Goal: Task Accomplishment & Management: Use online tool/utility

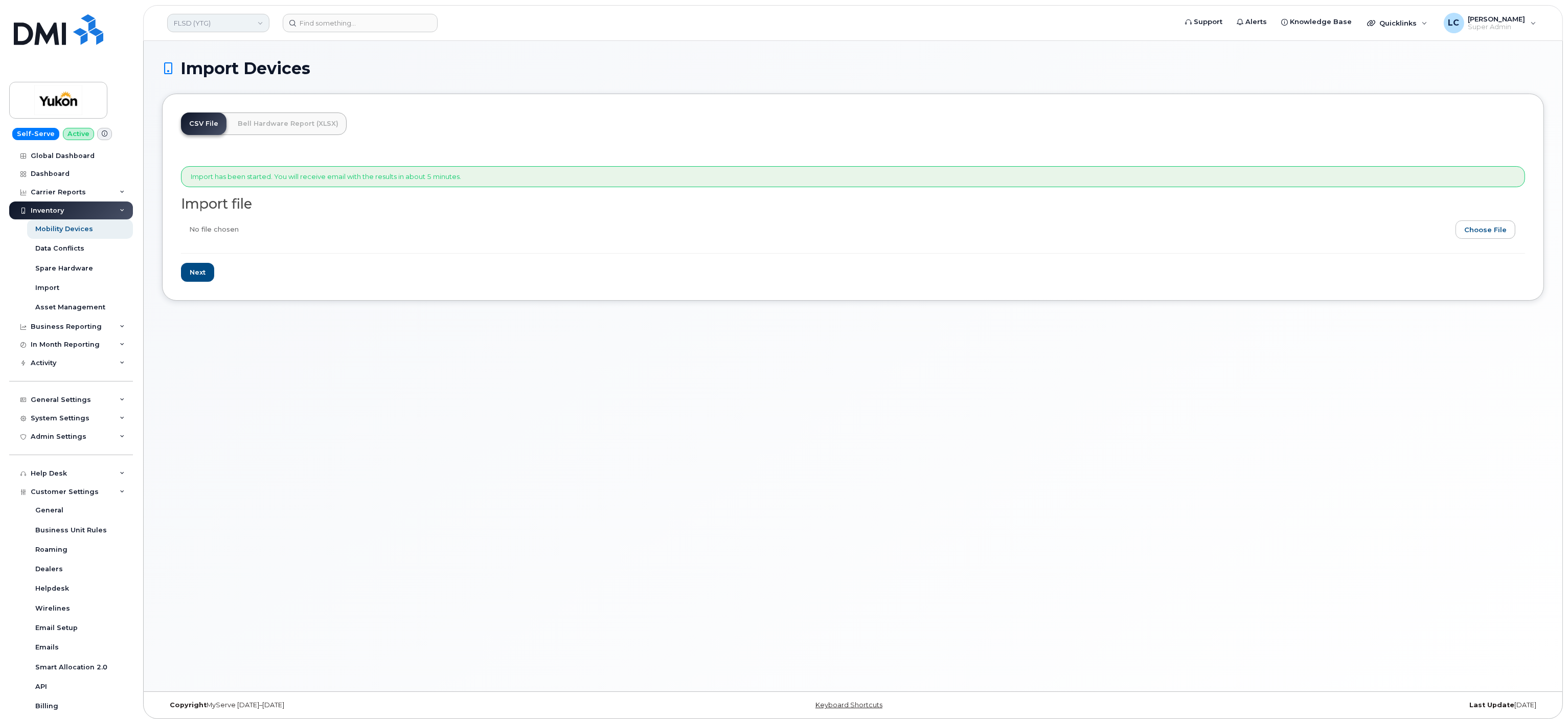
click at [254, 21] on link "FLSD (YTG)" at bounding box center [218, 23] width 102 height 18
click at [247, 53] on input at bounding box center [244, 49] width 134 height 18
type input "Yukon Li"
click at [255, 97] on span "Yukon Liquor and Lotteries (YTG)" at bounding box center [231, 96] width 108 height 10
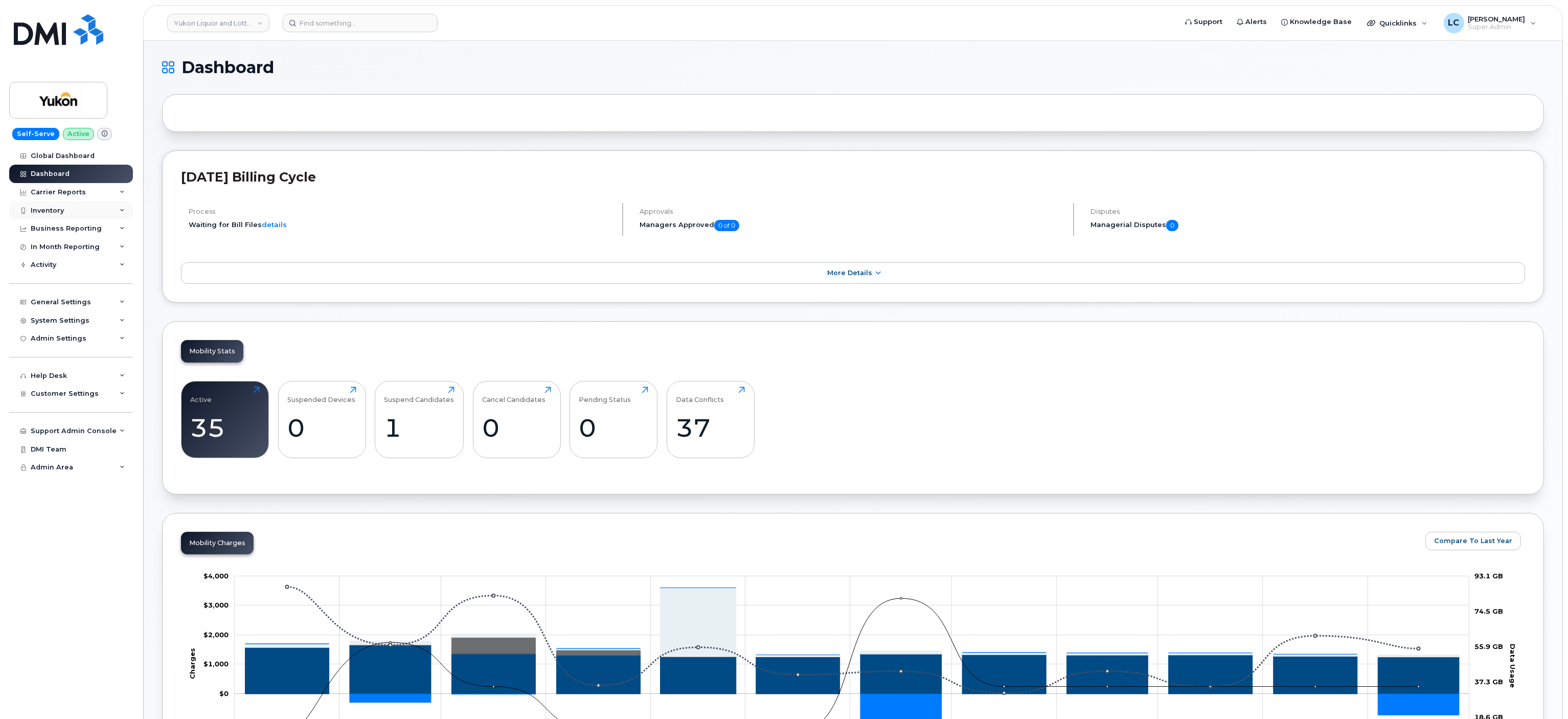
click at [96, 210] on div "Inventory" at bounding box center [71, 210] width 124 height 18
click at [51, 295] on link "Import" at bounding box center [79, 287] width 106 height 19
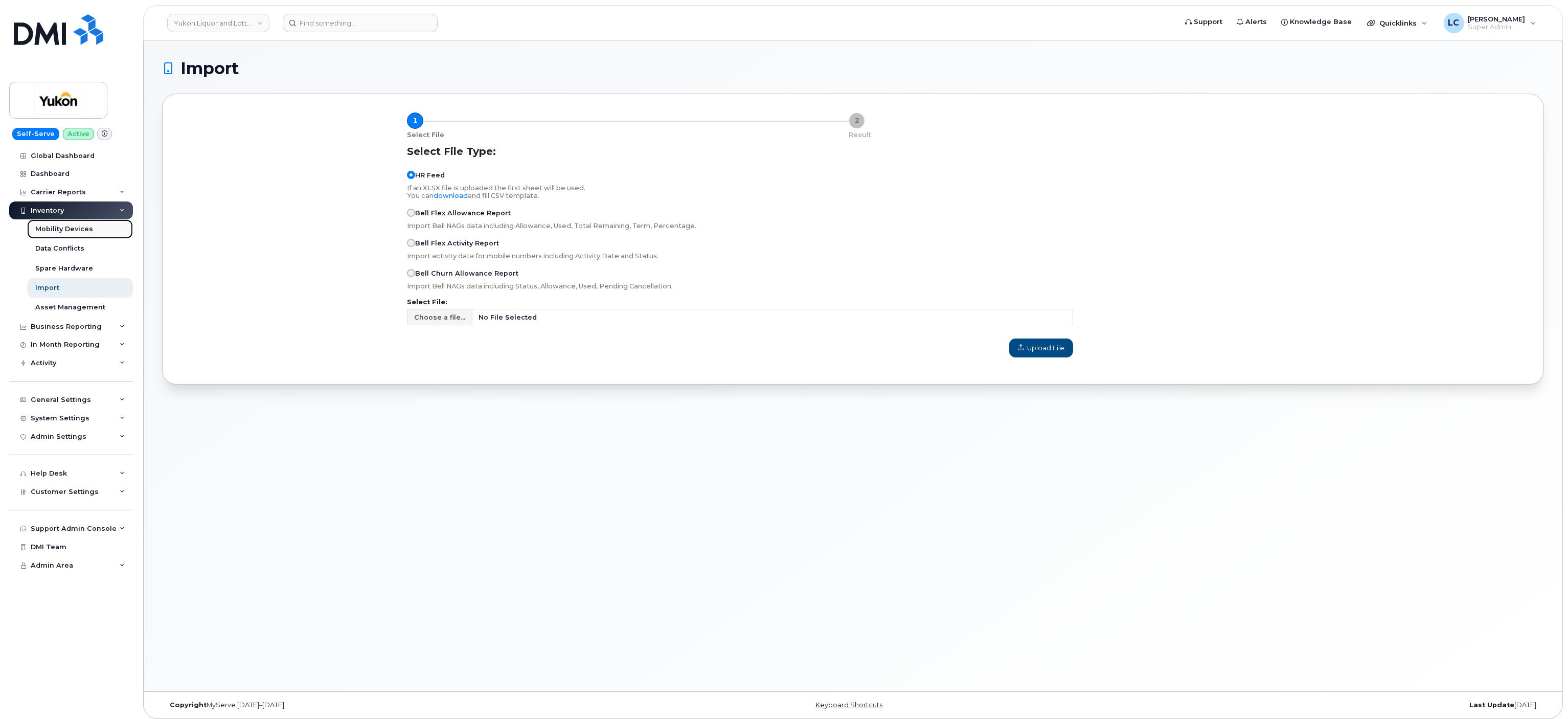
click at [66, 231] on div "Mobility Devices" at bounding box center [64, 229] width 58 height 9
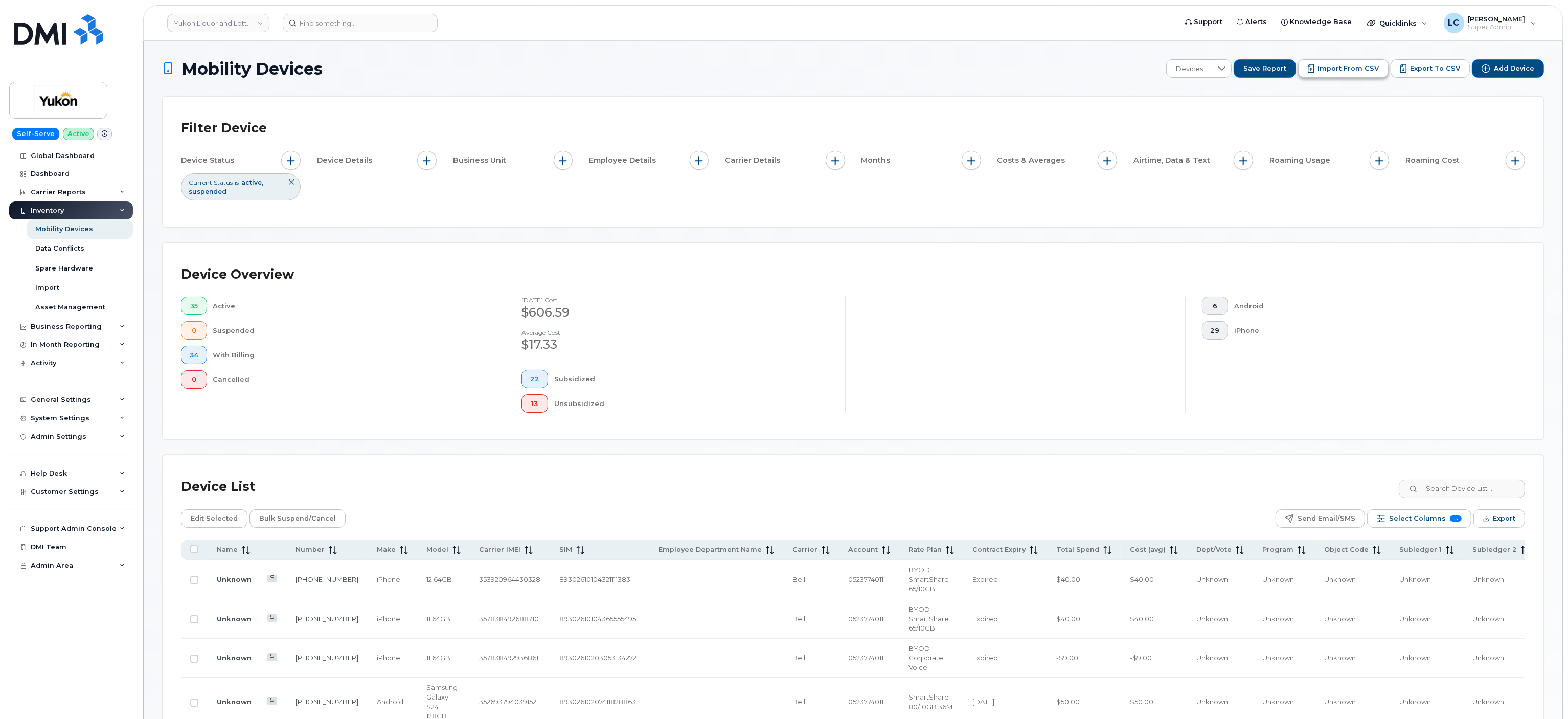
click at [1346, 66] on span "Import from CSV" at bounding box center [1348, 68] width 61 height 9
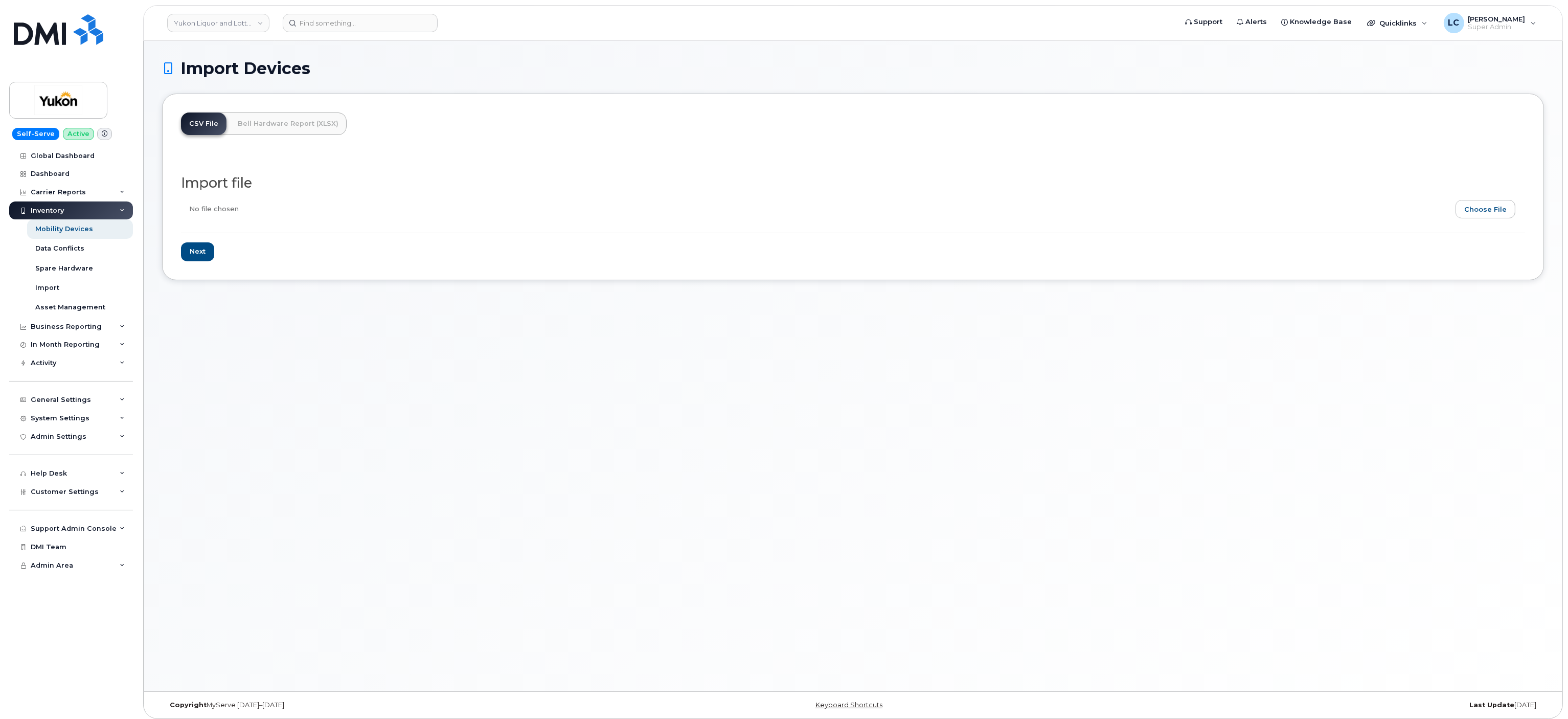
click at [1485, 210] on input "file" at bounding box center [849, 212] width 1336 height 24
click at [278, 124] on link "Bell Hardware Report (XLSX)" at bounding box center [288, 124] width 117 height 23
click at [1489, 210] on input "file" at bounding box center [849, 207] width 1336 height 24
type input "C:\fakepath\Detailed users list - Government of the Yukon Territories (2).xlsx"
click at [201, 259] on div "CSV File Bell Hardware Report (XLSX) Import file Import file" at bounding box center [853, 184] width 1381 height 182
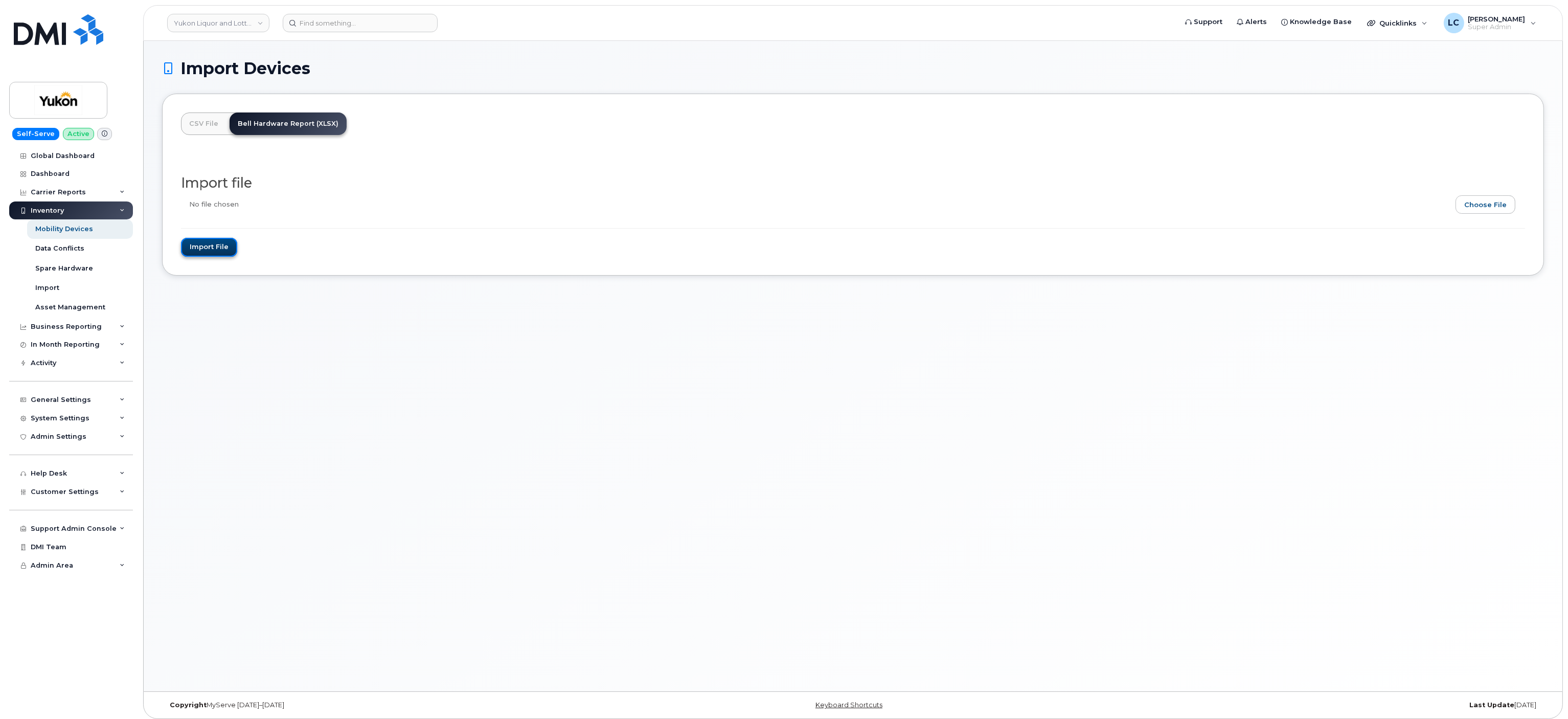
click at [227, 245] on input "Import file" at bounding box center [209, 247] width 56 height 19
type input "Importing..."
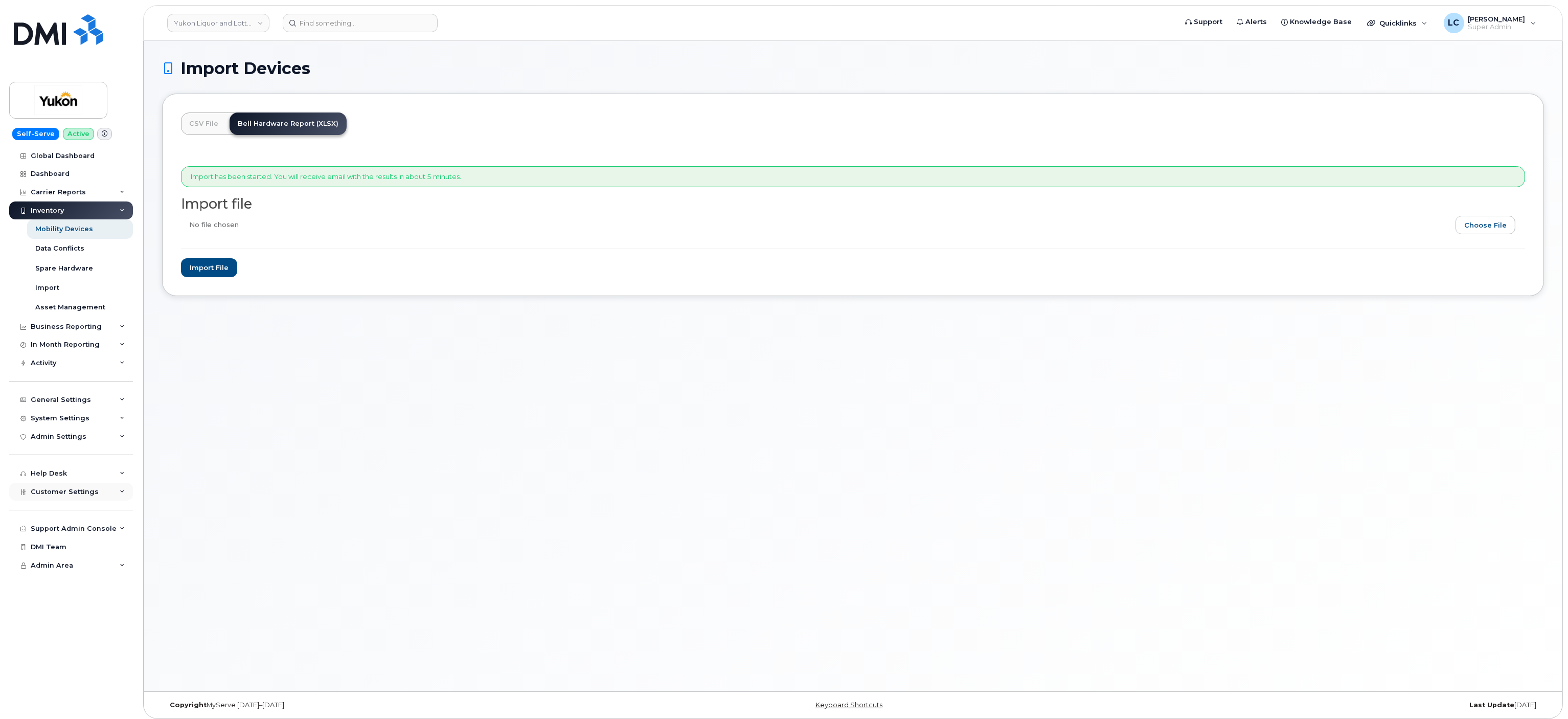
click at [82, 498] on div "Customer Settings" at bounding box center [71, 492] width 124 height 18
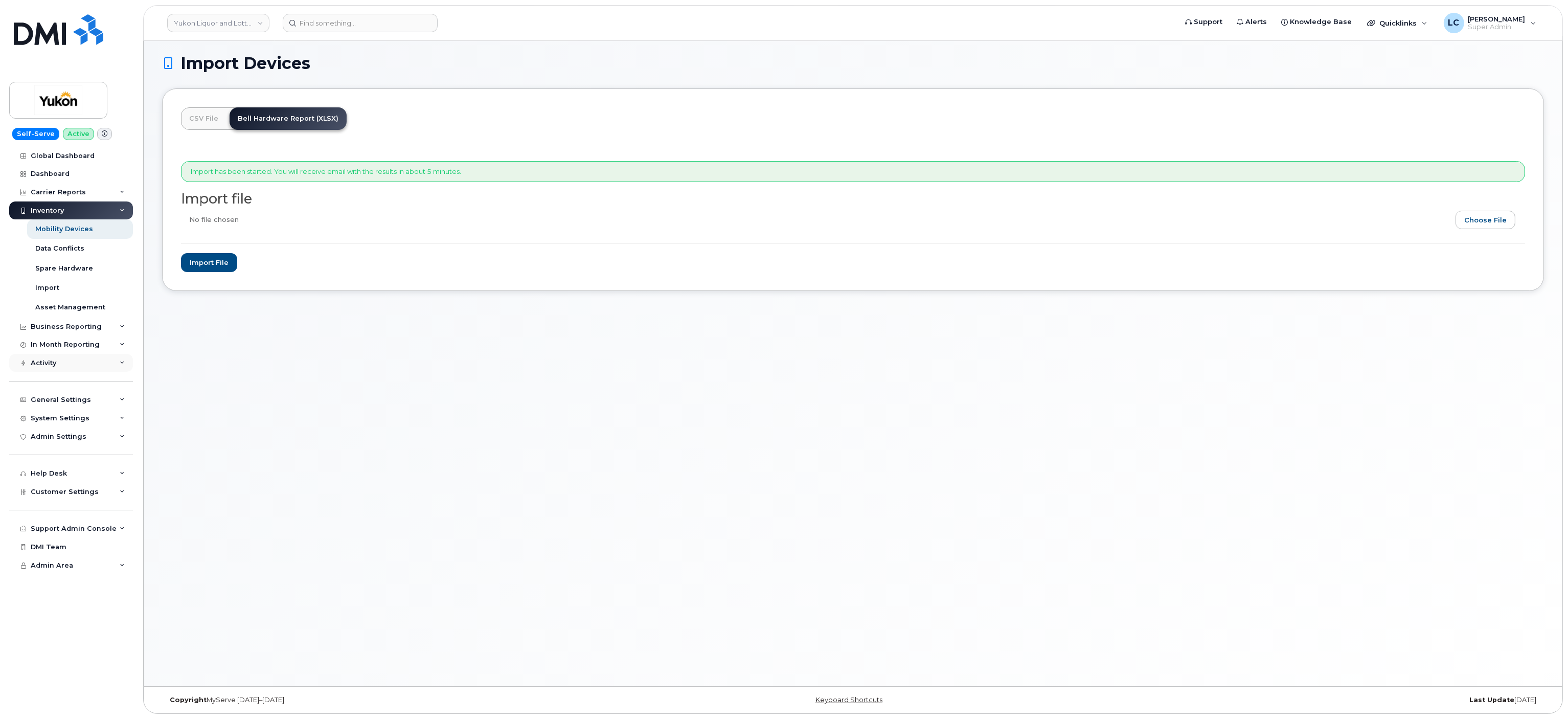
click at [86, 365] on div "Activity" at bounding box center [71, 363] width 124 height 18
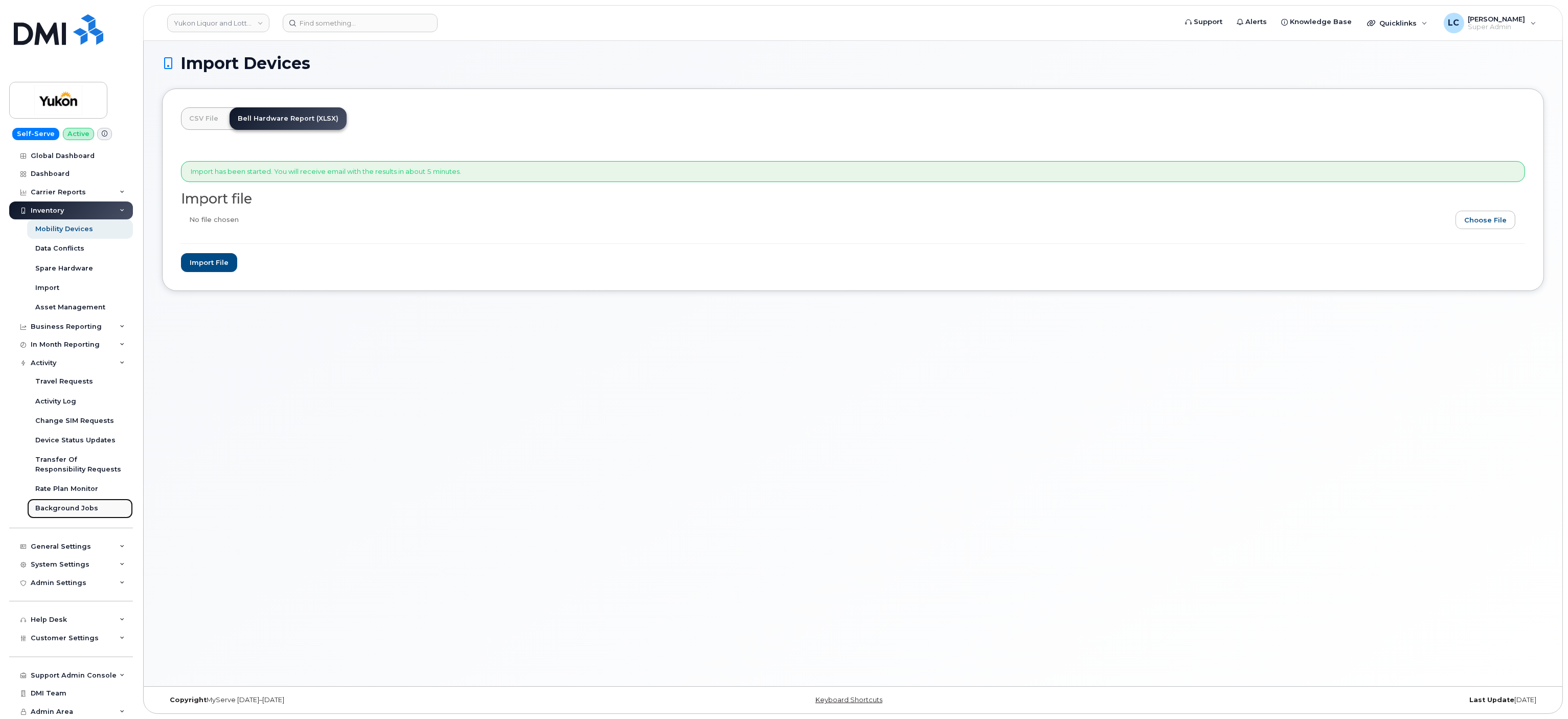
click at [83, 501] on link "Background Jobs" at bounding box center [79, 508] width 106 height 19
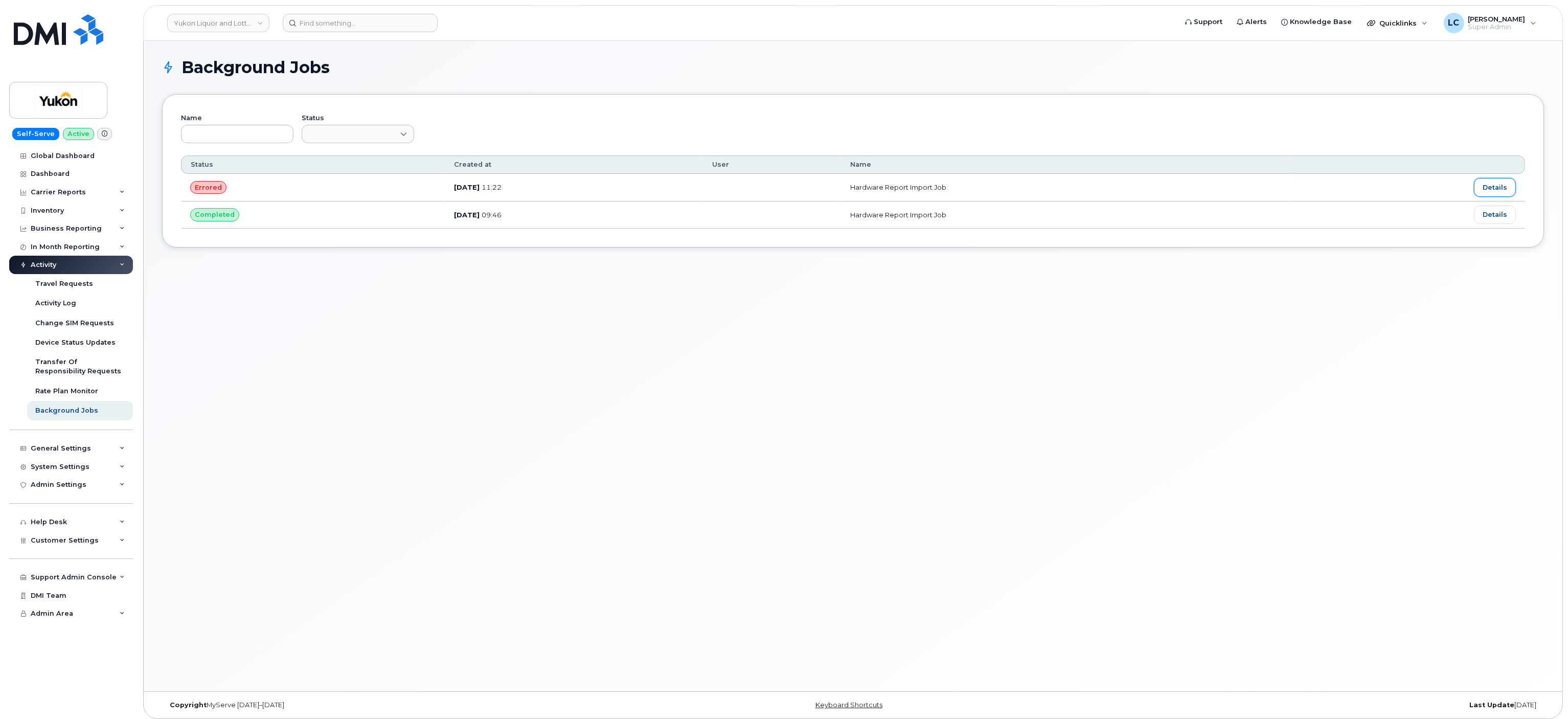
click at [1500, 182] on link "Details" at bounding box center [1494, 187] width 42 height 18
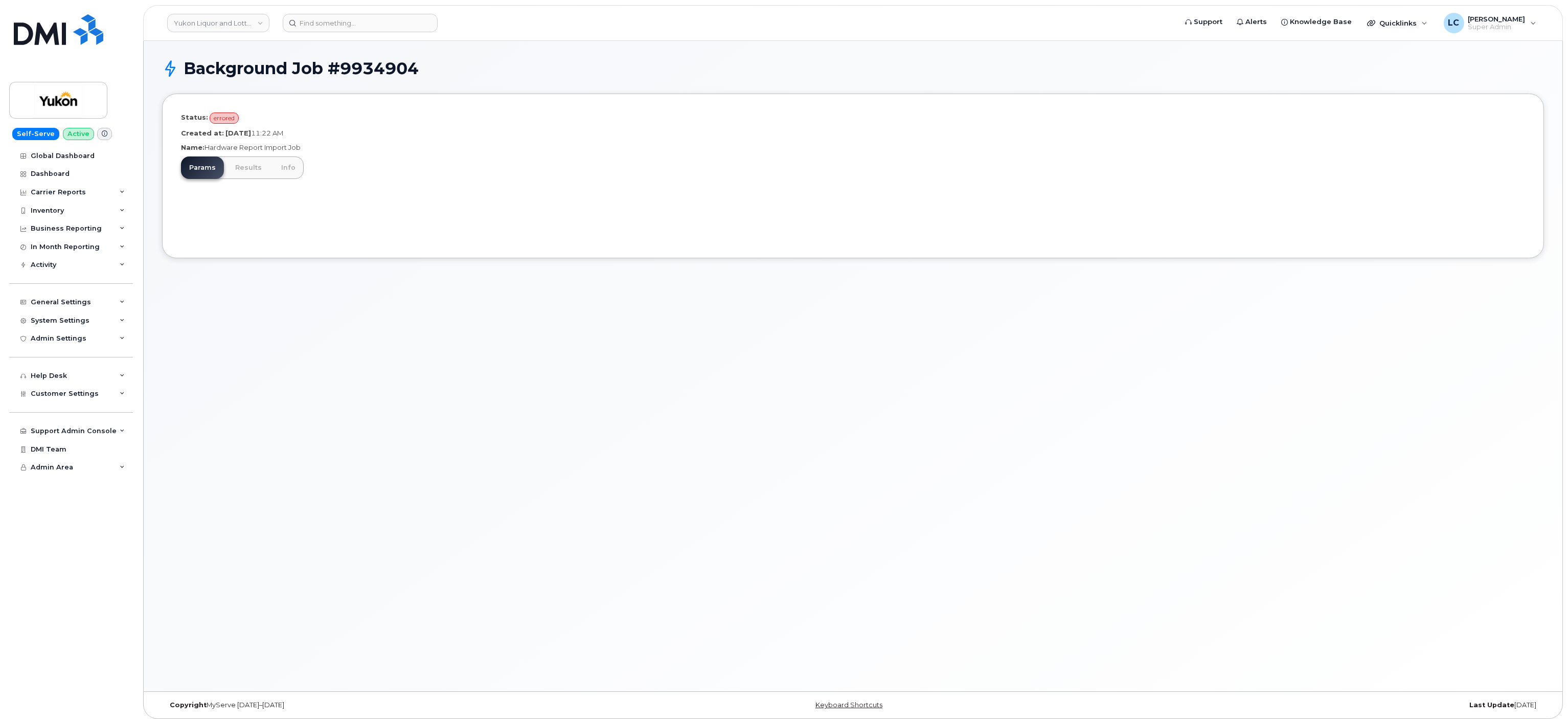
click at [242, 156] on div "Status: errored Created at: [DATE] 11:22 AM Name: Hardware Report Import Job Pa…" at bounding box center [853, 175] width 1381 height 165
click at [243, 168] on link "Results" at bounding box center [249, 168] width 43 height 23
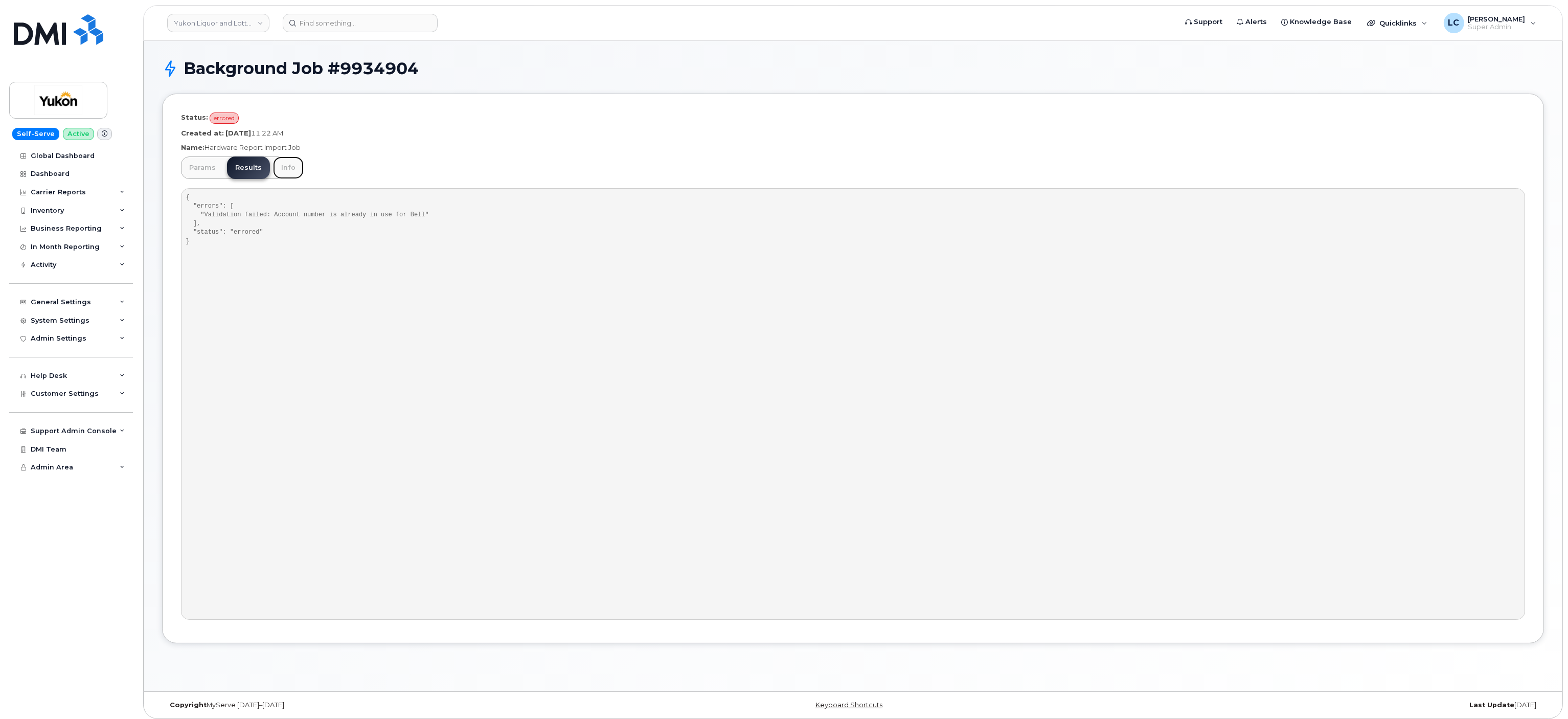
click at [287, 164] on link "Info" at bounding box center [288, 168] width 31 height 23
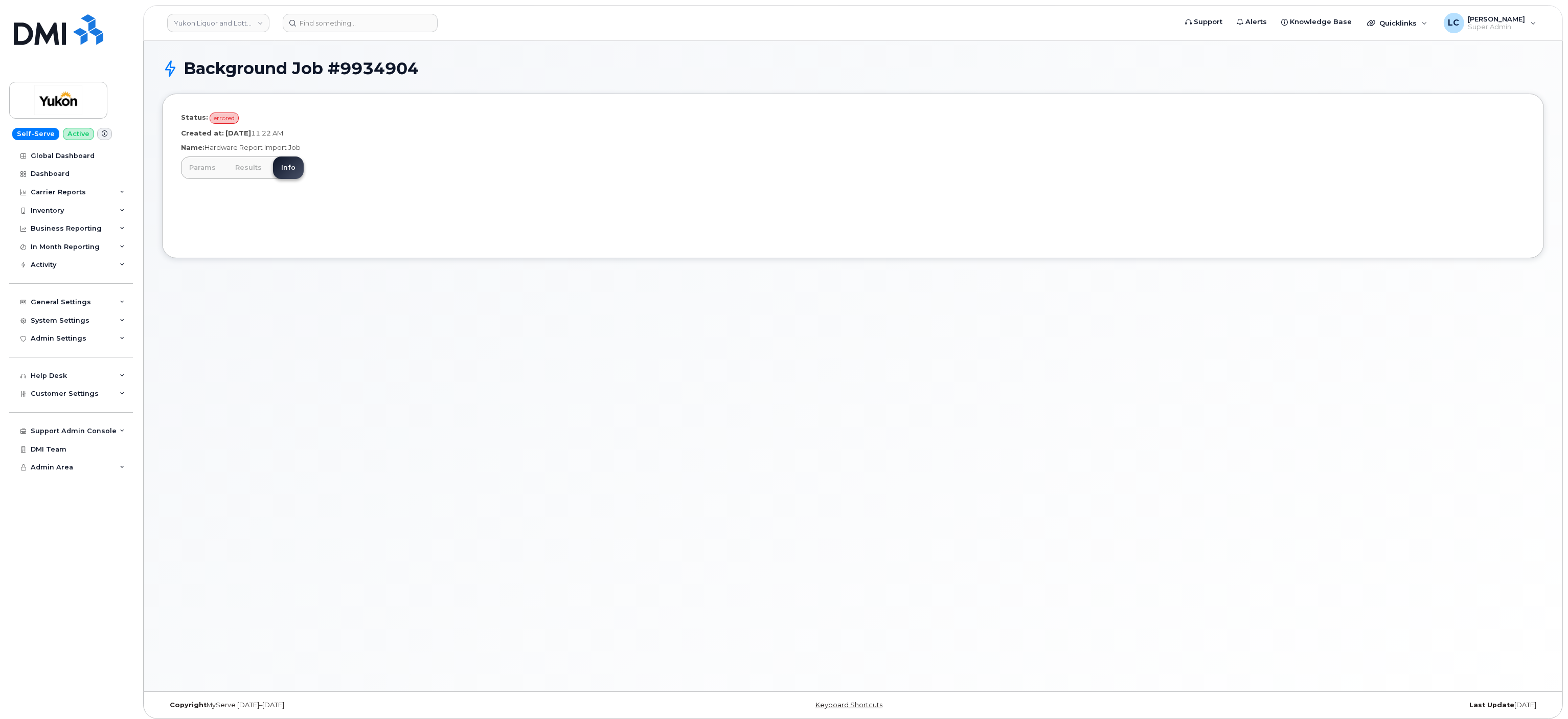
click at [336, 172] on div "Params Results Info { "errors": [ "Validation failed: Account number is already…" at bounding box center [853, 198] width 1344 height 83
click at [540, 86] on div "Background Job #9934904" at bounding box center [853, 76] width 1381 height 34
click at [82, 205] on div "Inventory" at bounding box center [71, 210] width 124 height 18
click at [82, 232] on div "Mobility Devices" at bounding box center [64, 229] width 58 height 9
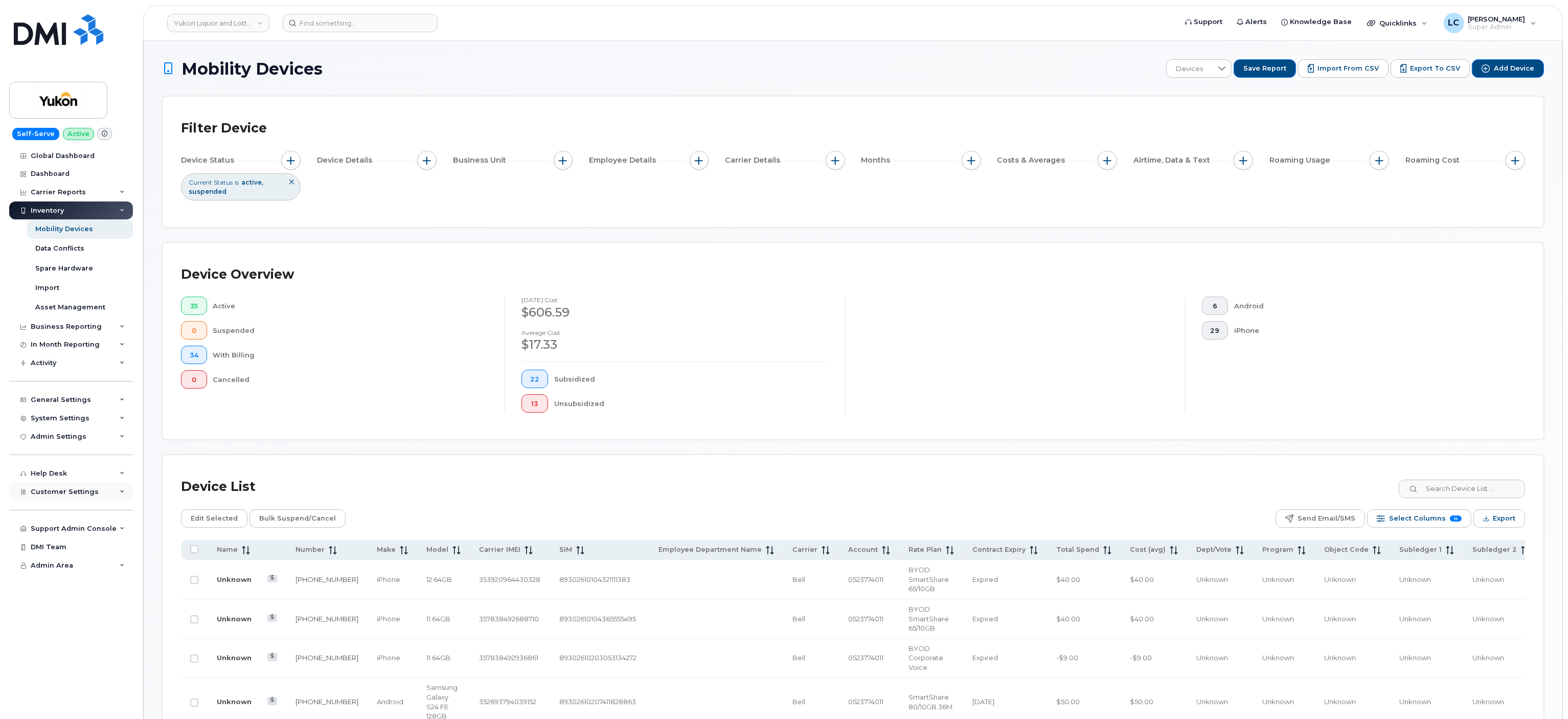
click at [79, 495] on span "Customer Settings" at bounding box center [64, 492] width 68 height 8
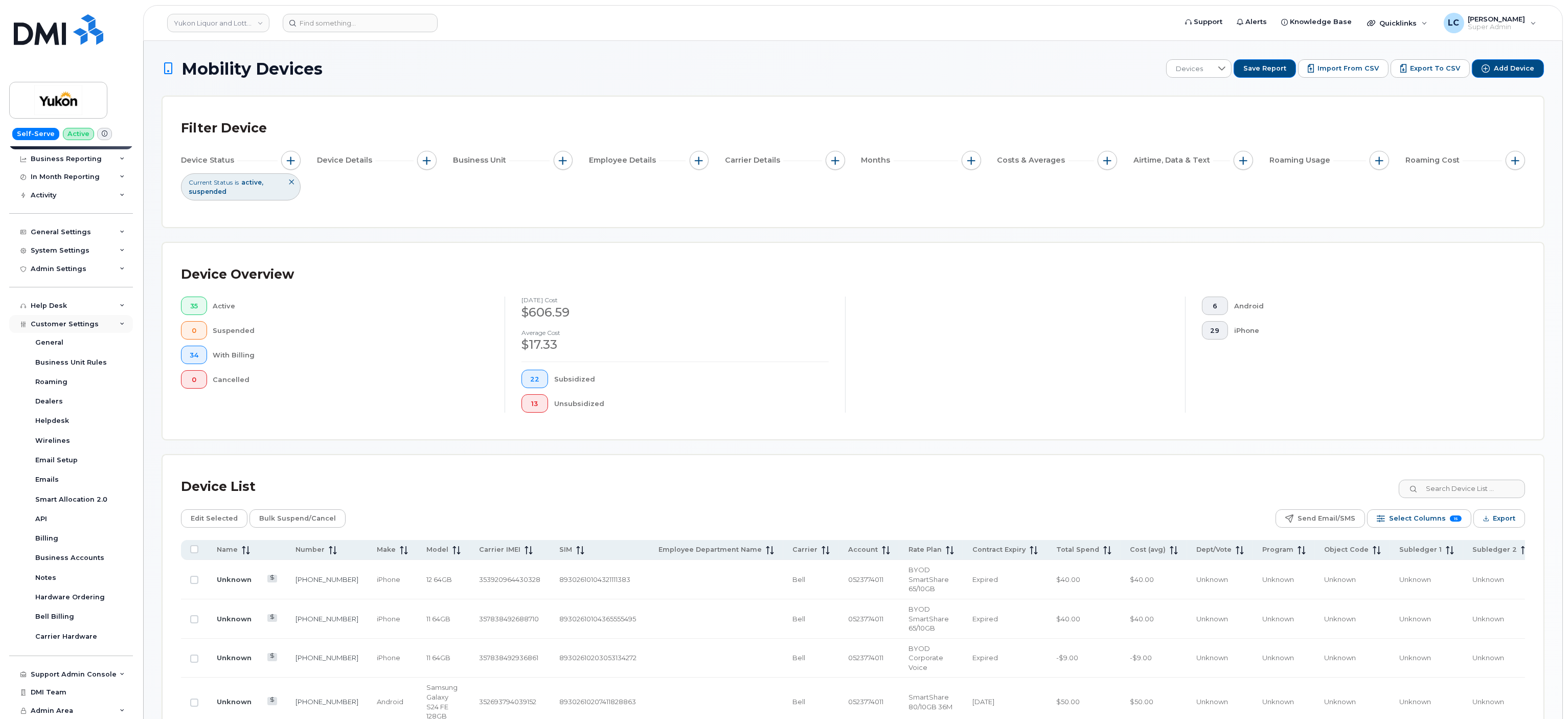
scroll to position [167, 0]
click at [91, 559] on div "Business Accounts" at bounding box center [69, 559] width 69 height 9
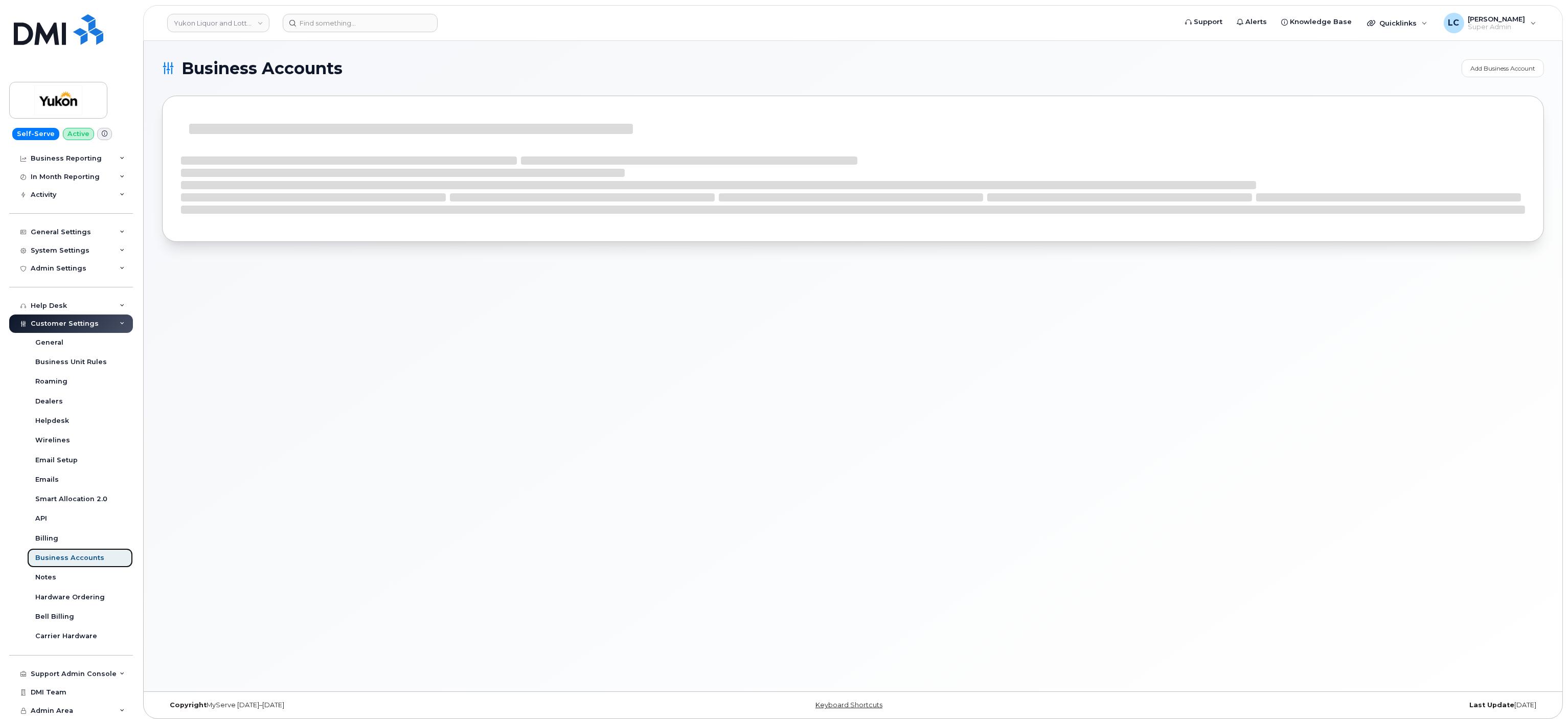
scroll to position [70, 0]
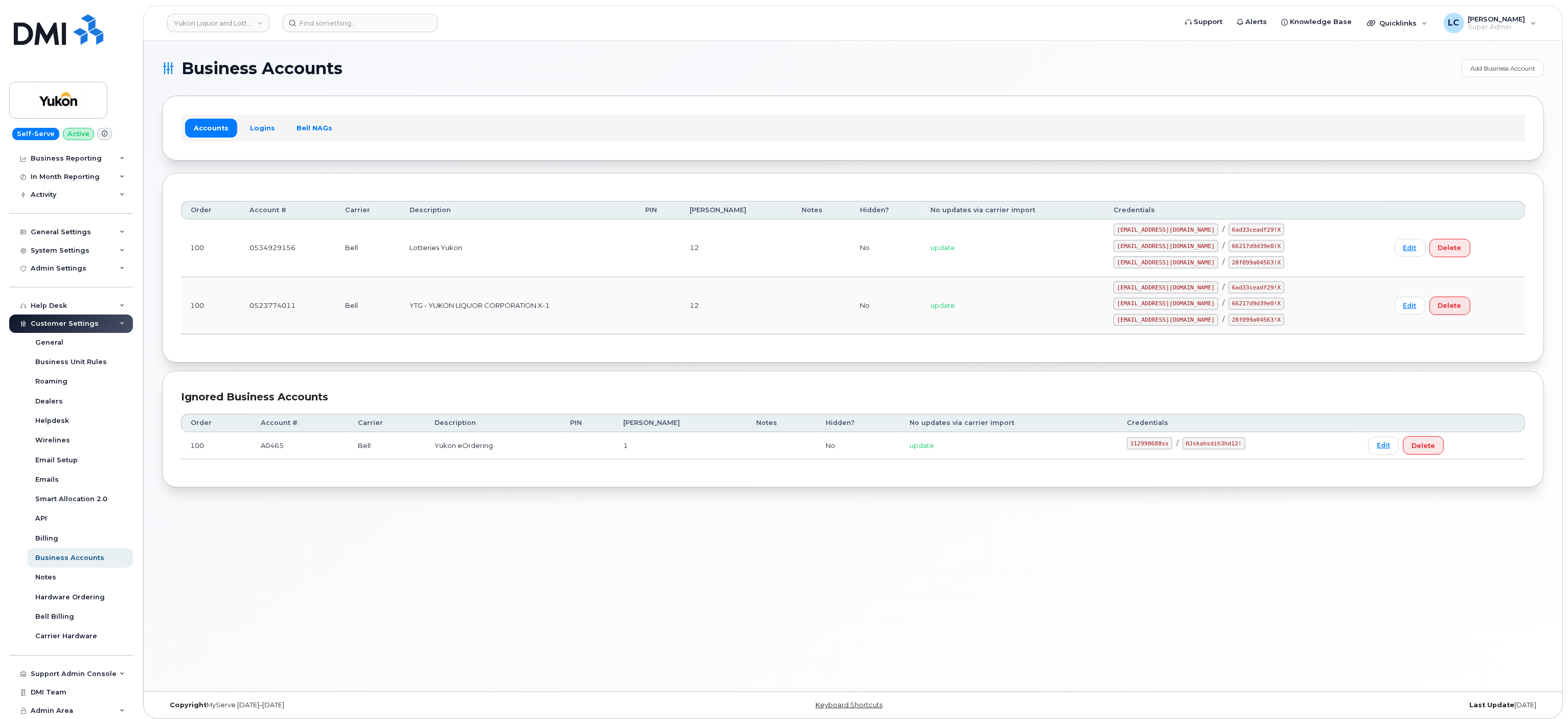
click at [568, 39] on header "Yukon Liquor and Lotteries (YTG) Support Alerts Knowledge Base Quicklinks Suspe…" at bounding box center [853, 23] width 1420 height 36
